Goal: Book appointment/travel/reservation

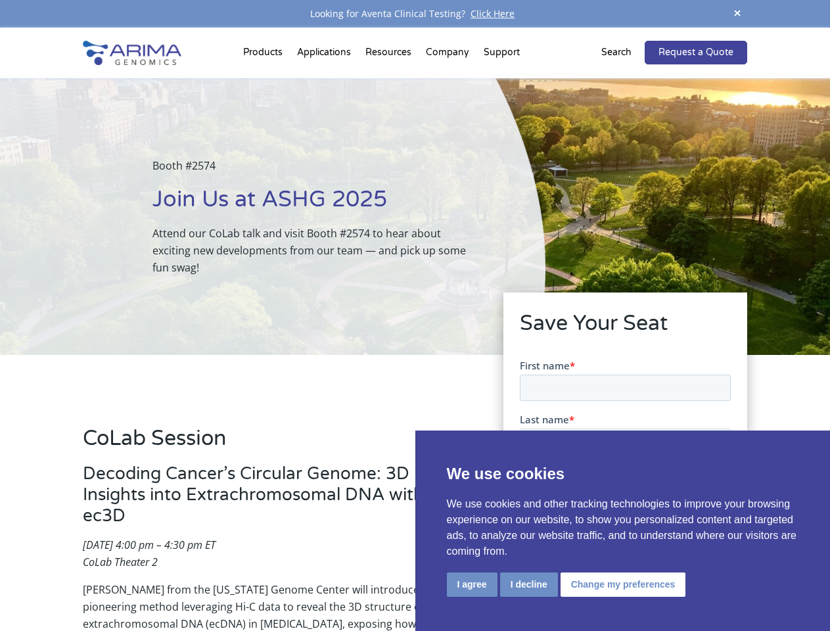
click at [415, 316] on div "Booth #2574 Join Us at ASHG 2025 Attend our CoLab talk and visit Booth #2574 to…" at bounding box center [273, 216] width 546 height 277
click at [472, 585] on button "I agree" at bounding box center [472, 585] width 51 height 24
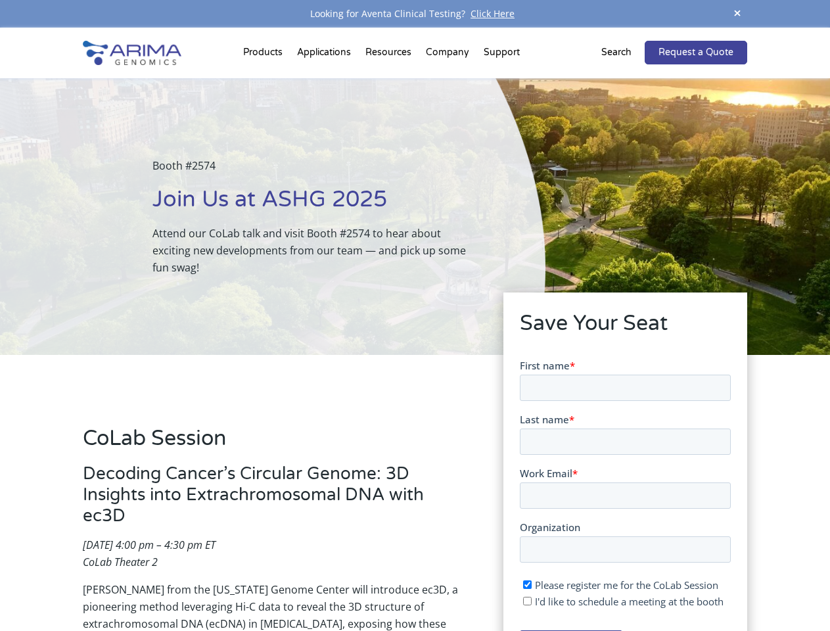
click at [528, 601] on input "I'd like to schedule a meeting at the booth" at bounding box center [527, 600] width 9 height 9
click at [621, 601] on span "I'd like to schedule a meeting at the booth" at bounding box center [629, 600] width 189 height 13
click at [531, 601] on input "I'd like to schedule a meeting at the booth" at bounding box center [527, 600] width 9 height 9
checkbox input "false"
click at [738, 14] on span at bounding box center [738, 14] width 20 height 18
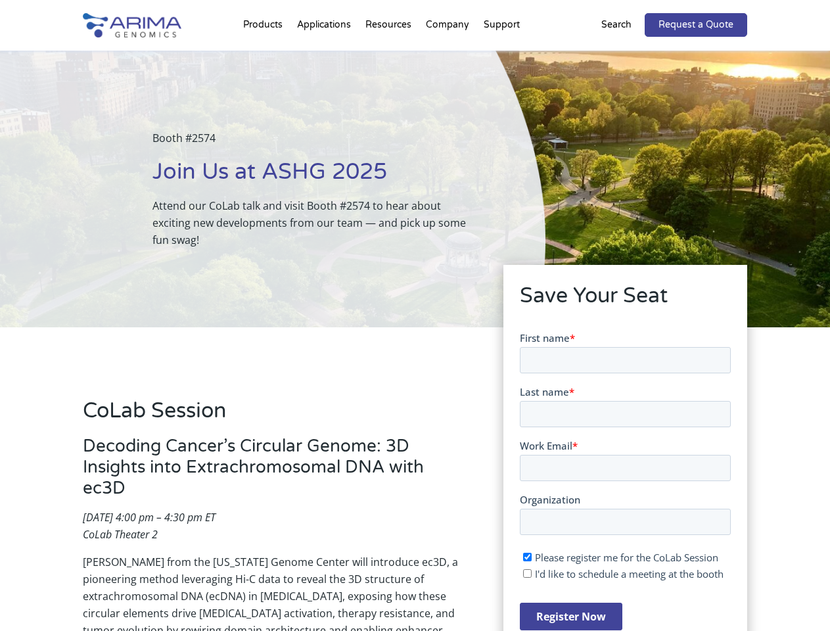
click at [265, 55] on div "Booth #2574 Join Us at ASHG 2025 Attend our CoLab talk and visit Booth #2574 to…" at bounding box center [273, 189] width 546 height 277
click at [390, 55] on div "Booth #2574 Join Us at ASHG 2025 Attend our CoLab talk and visit Booth #2574 to…" at bounding box center [273, 189] width 546 height 277
click at [448, 55] on div "Booth #2574 Join Us at ASHG 2025 Attend our CoLab talk and visit Booth #2574 to…" at bounding box center [273, 189] width 546 height 277
click at [502, 55] on div "Booth #2574 Join Us at ASHG 2025 Attend our CoLab talk and visit Booth #2574 to…" at bounding box center [273, 189] width 546 height 277
